Goal: Task Accomplishment & Management: Manage account settings

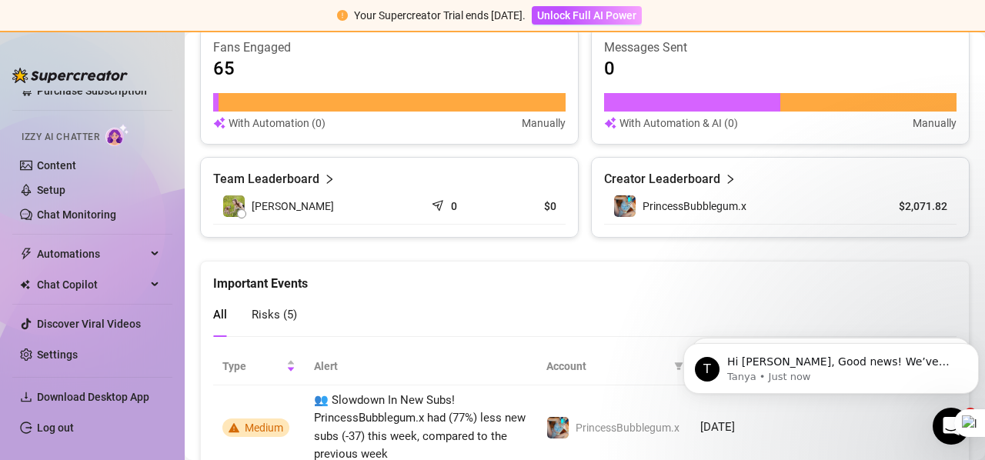
scroll to position [1072, 0]
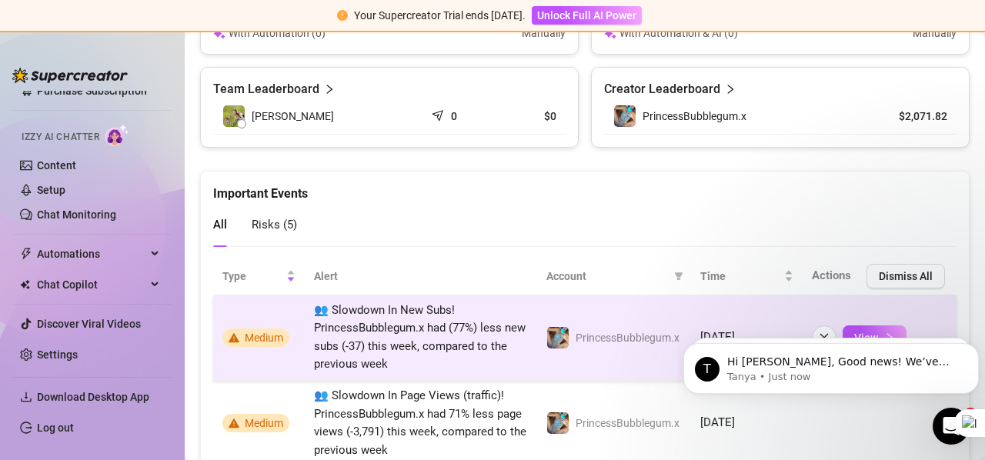
click at [248, 341] on span "Medium" at bounding box center [255, 338] width 67 height 18
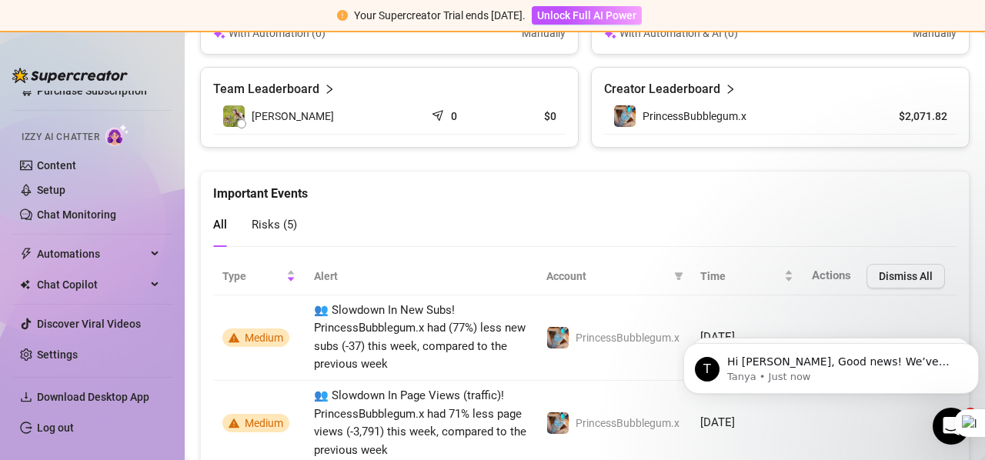
click at [852, 326] on body "T Hi [PERSON_NAME], Good news! We’ve just launched our Referral Program 🚀 Invit…" at bounding box center [831, 364] width 296 height 95
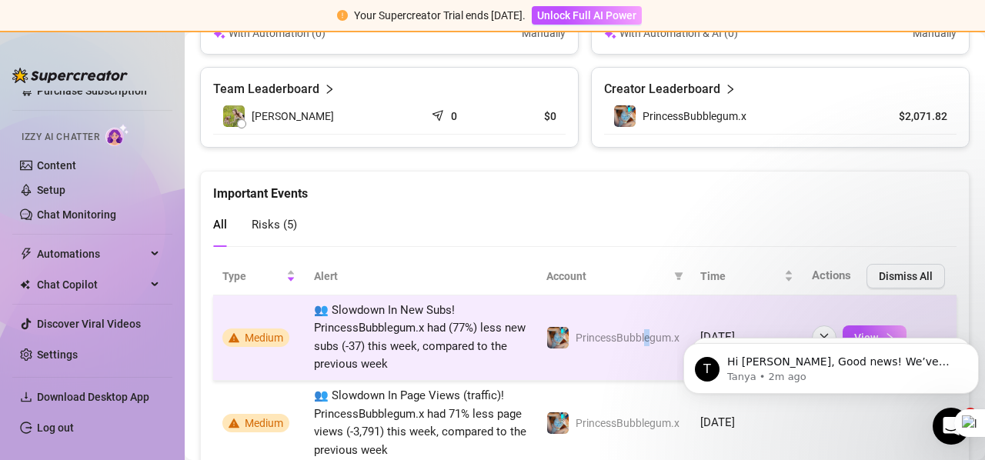
click at [637, 336] on span "PrincessBubblegum.x" at bounding box center [628, 338] width 104 height 12
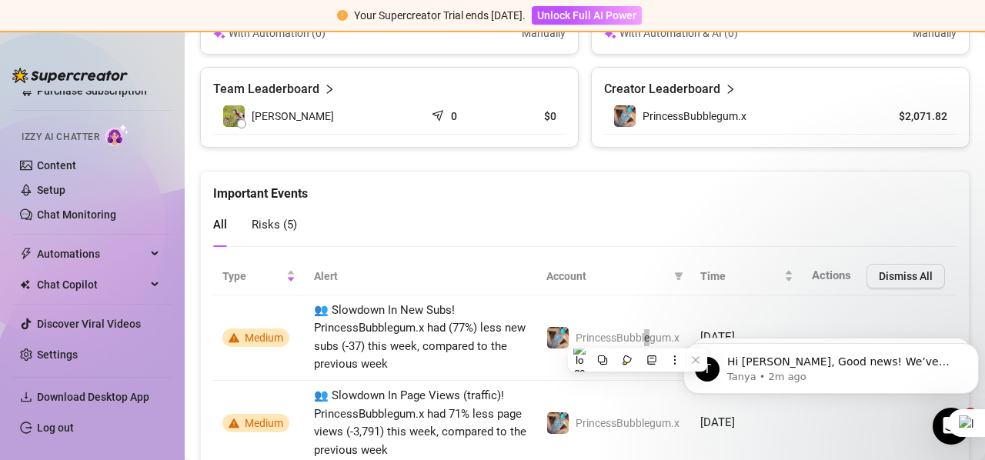
click at [765, 317] on body "T Hi [PERSON_NAME], Good news! We’ve just launched our Referral Program 🚀 Invit…" at bounding box center [831, 364] width 296 height 95
click at [834, 362] on p "Hi [PERSON_NAME], Good news! We’ve just launched our Referral Program 🚀 Invite …" at bounding box center [843, 362] width 232 height 15
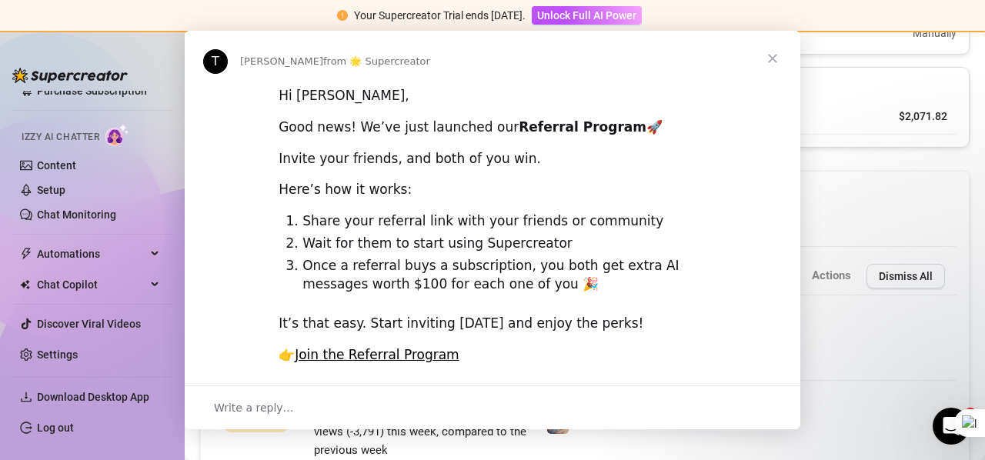
scroll to position [0, 0]
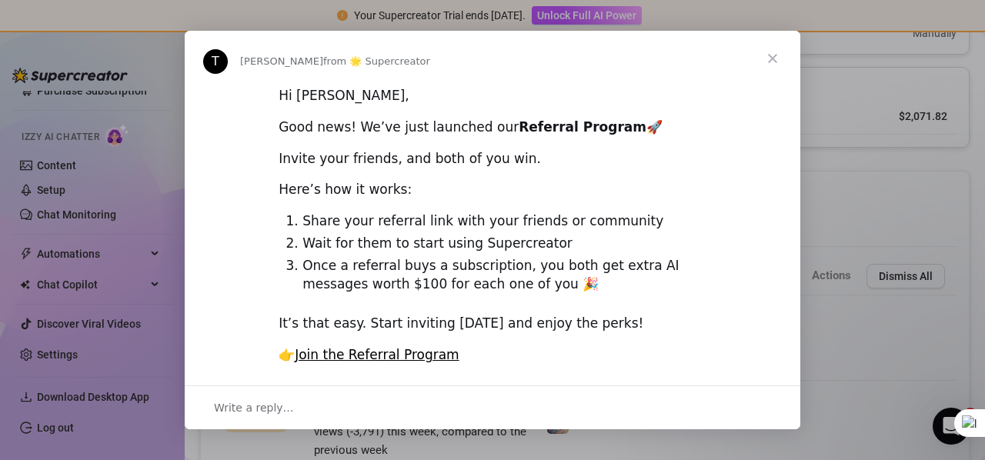
click at [772, 57] on span "Close" at bounding box center [772, 58] width 55 height 55
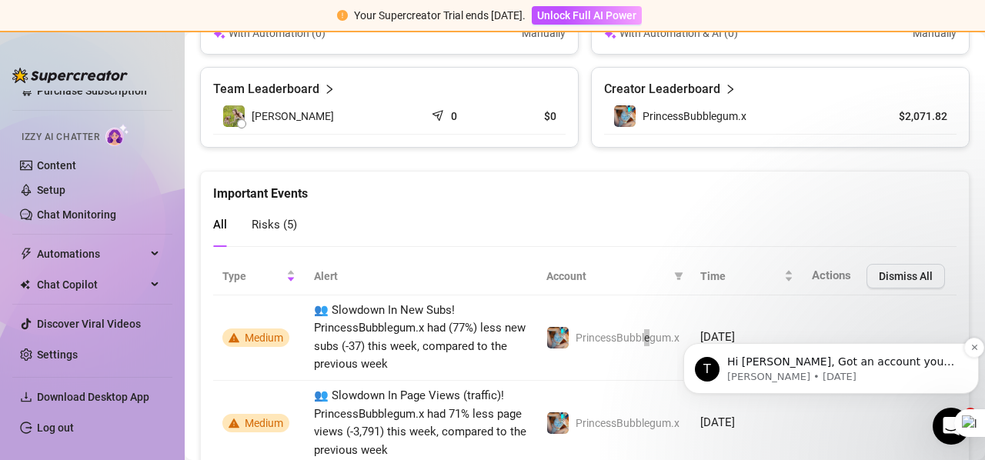
scroll to position [111, 0]
click at [839, 373] on p "[PERSON_NAME] • [DATE]" at bounding box center [843, 377] width 232 height 14
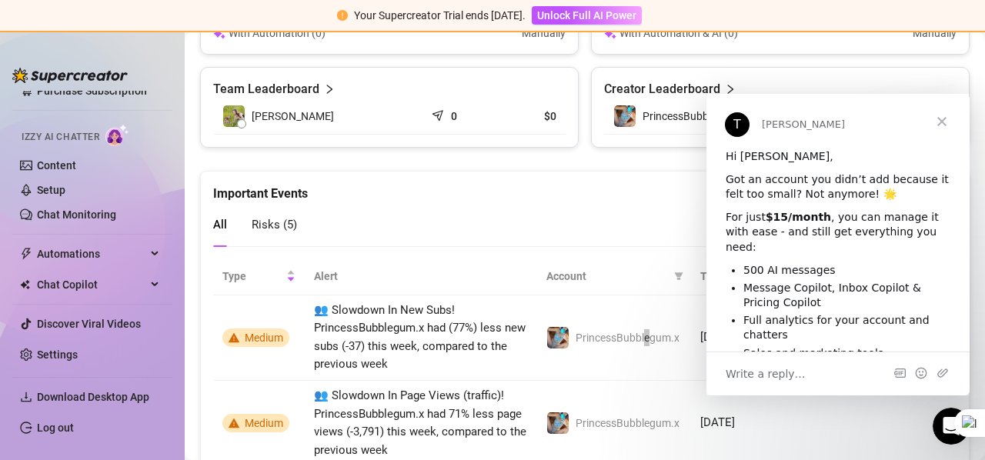
scroll to position [0, 0]
click at [942, 119] on span "Close" at bounding box center [941, 121] width 55 height 55
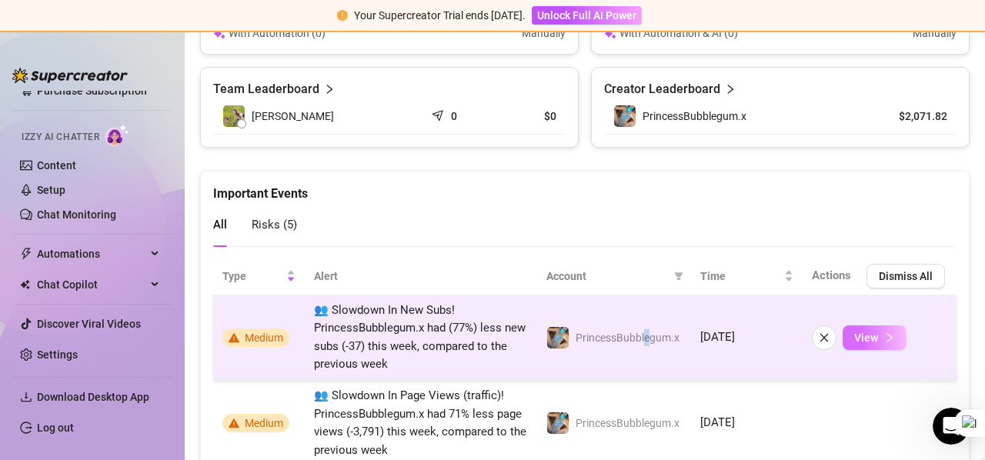
click at [884, 336] on icon "right" at bounding box center [889, 337] width 11 height 11
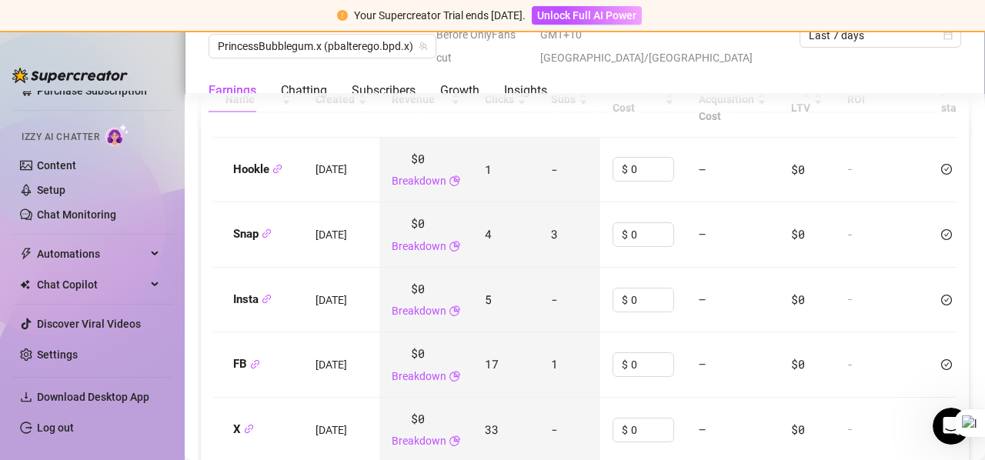
scroll to position [1778, 0]
